Goal: Transaction & Acquisition: Obtain resource

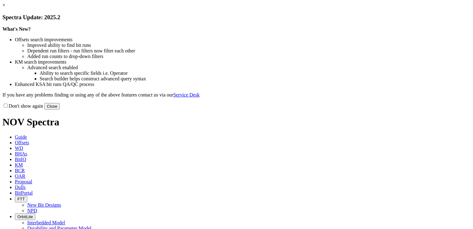
click at [60, 109] on button "Close" at bounding box center [51, 106] width 15 height 7
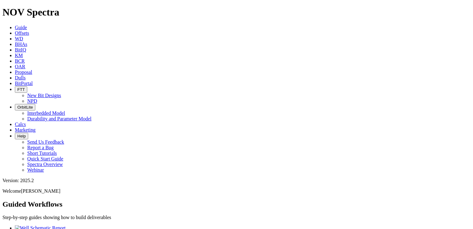
click at [29, 30] on span "Offsets" at bounding box center [22, 32] width 14 height 5
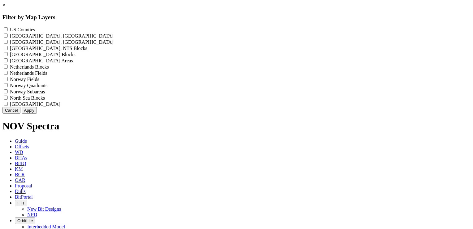
click at [8, 29] on Counties "US Counties - ()" at bounding box center [6, 29] width 4 height 4
checkbox Counties "true"
click at [37, 113] on button "Apply" at bounding box center [29, 110] width 15 height 7
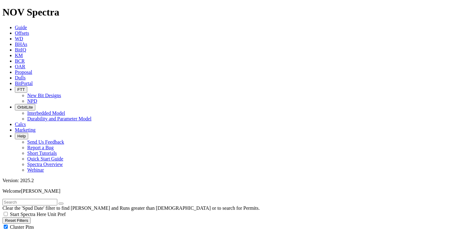
scroll to position [93, 0]
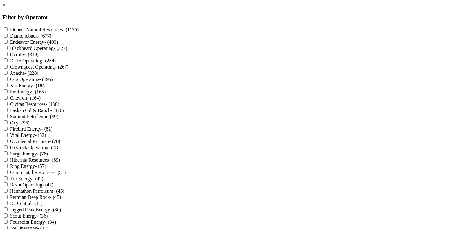
scroll to position [0, 0]
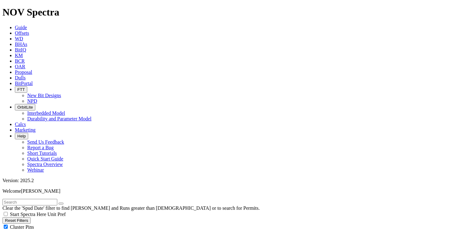
type input "[DATE]"
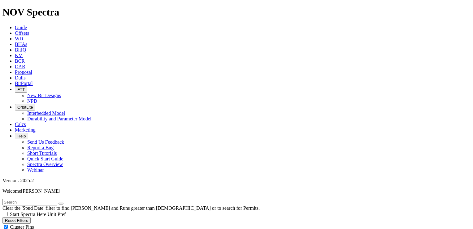
type input "[DATE]"
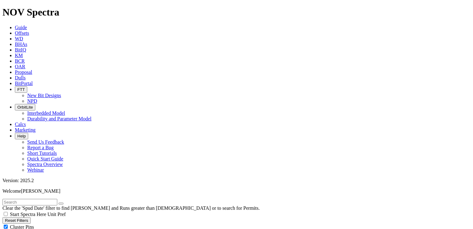
type input "[DATE]"
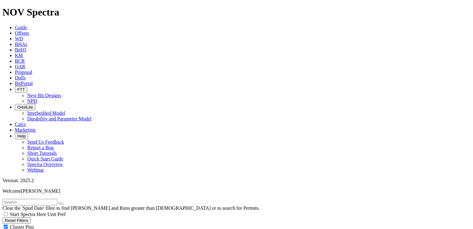
type input "[DATE]"
